Goal: Navigation & Orientation: Go to known website

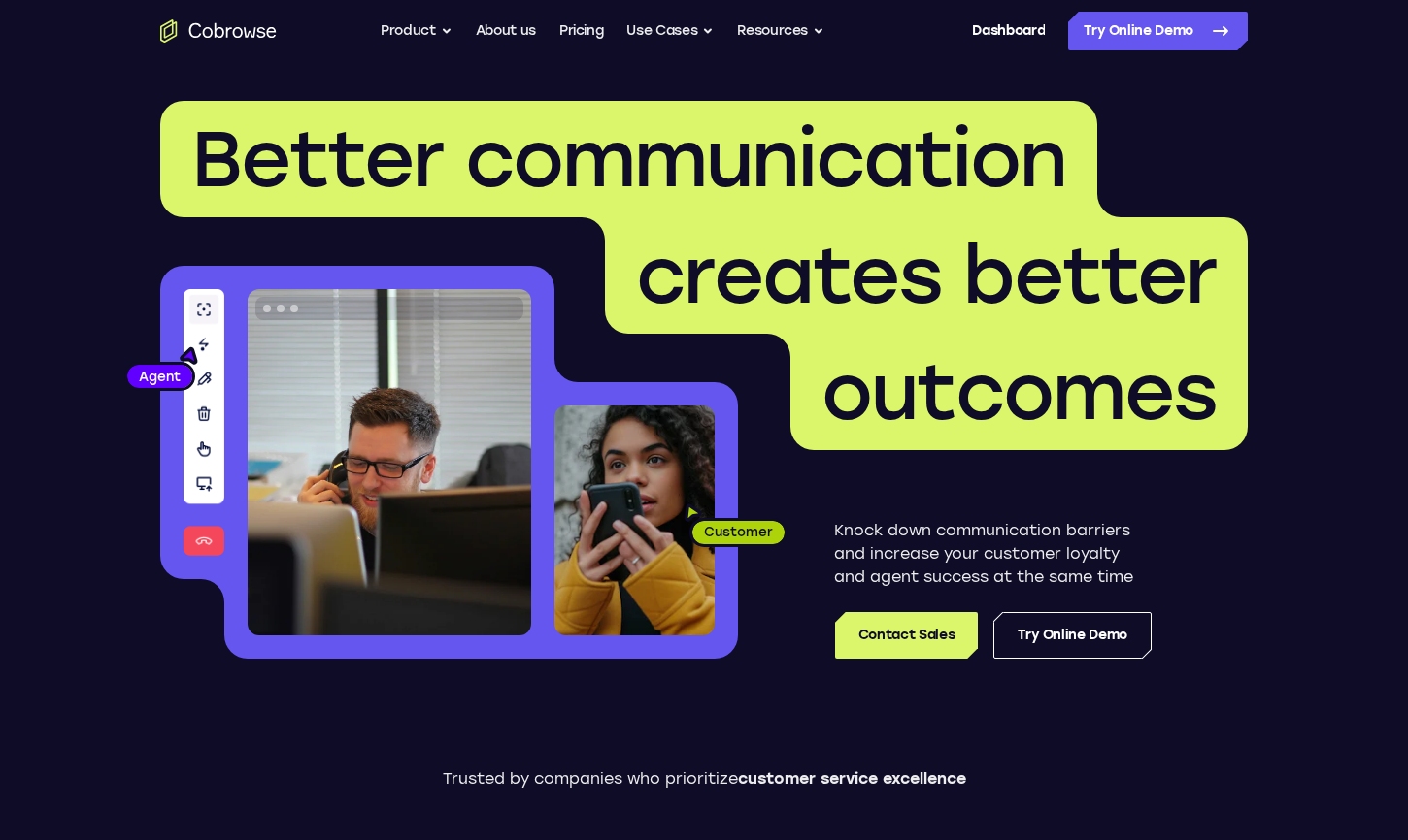
click at [218, 35] on icon "Go to the home page" at bounding box center [218, 31] width 116 height 23
